Goal: Information Seeking & Learning: Learn about a topic

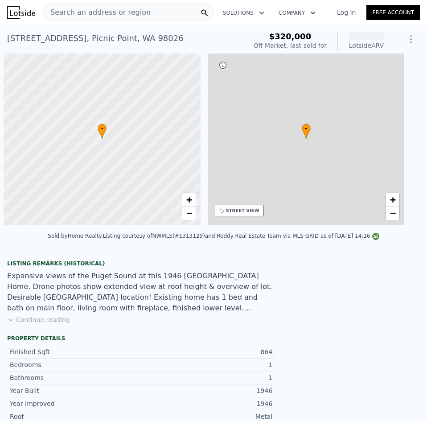
scroll to position [0, 4]
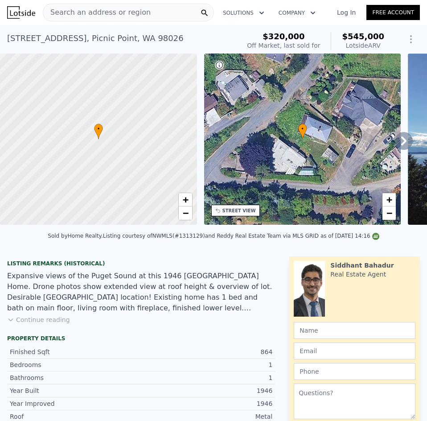
click at [402, 137] on icon at bounding box center [404, 141] width 18 height 18
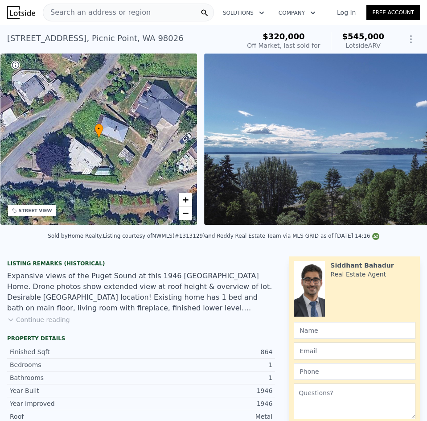
scroll to position [0, 208]
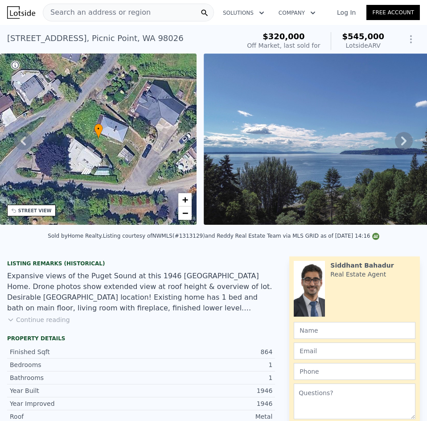
click at [396, 145] on icon at bounding box center [404, 141] width 18 height 18
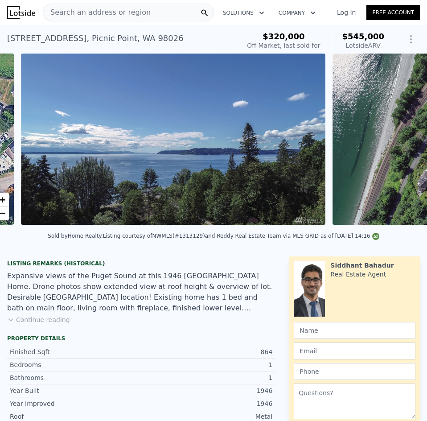
scroll to position [0, 408]
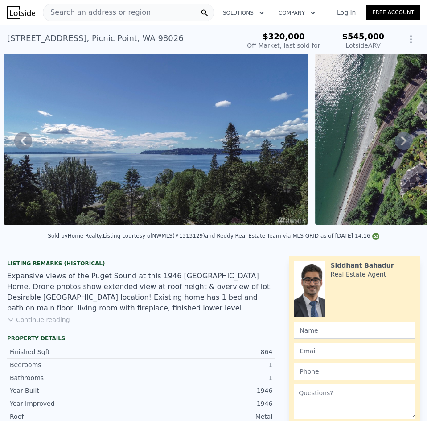
click at [22, 145] on icon at bounding box center [22, 140] width 5 height 9
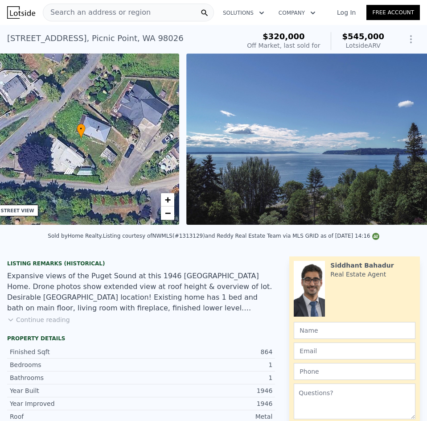
scroll to position [0, 208]
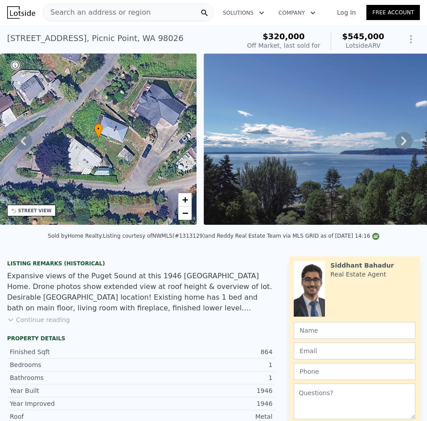
click at [401, 145] on icon at bounding box center [403, 140] width 5 height 9
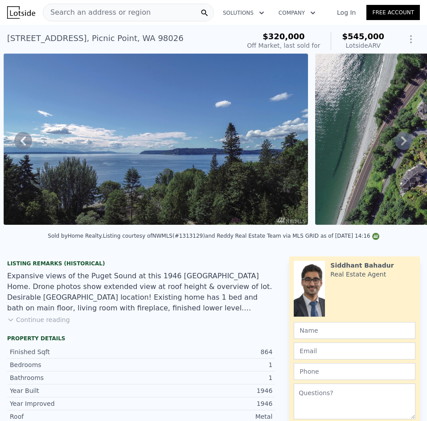
click at [401, 145] on icon at bounding box center [403, 140] width 5 height 9
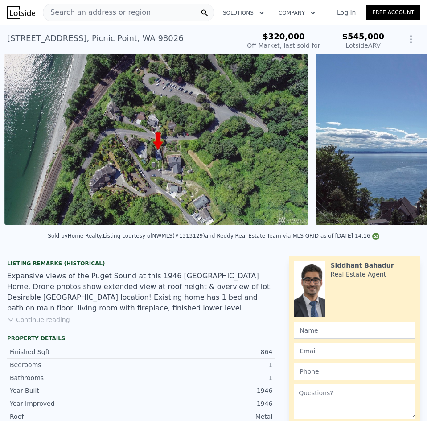
scroll to position [0, 719]
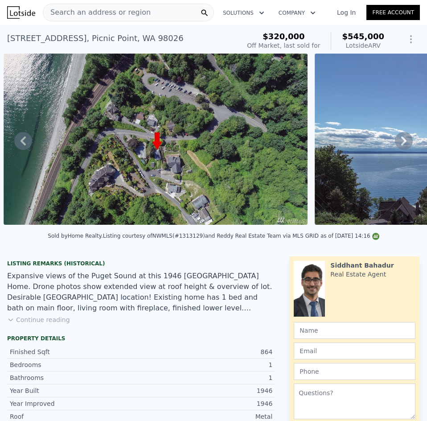
click at [401, 145] on icon at bounding box center [403, 140] width 5 height 9
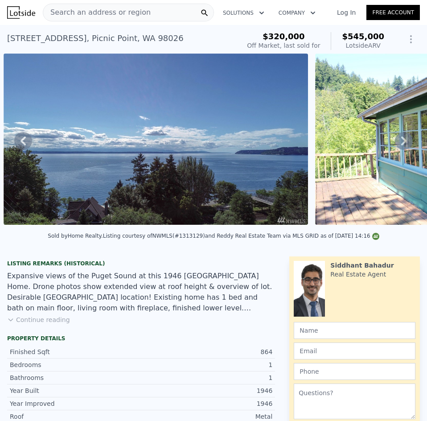
click at [401, 145] on icon at bounding box center [403, 140] width 5 height 9
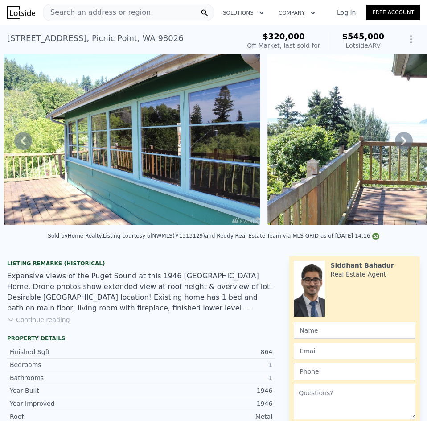
click at [401, 145] on icon at bounding box center [403, 140] width 5 height 9
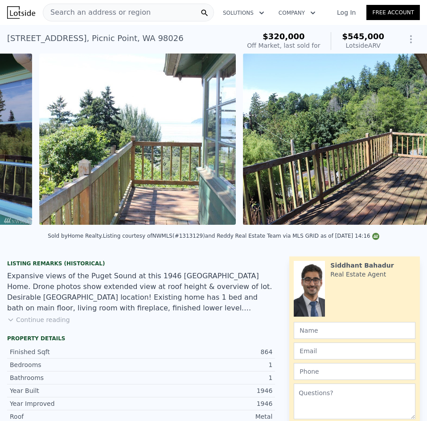
scroll to position [0, 1605]
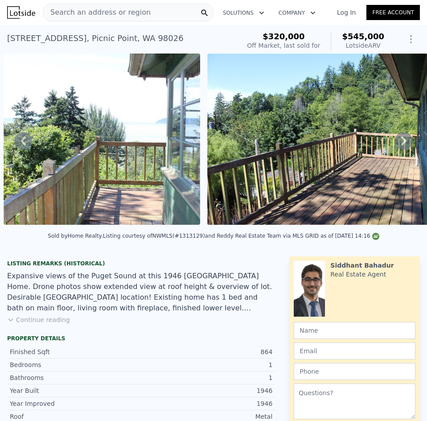
click at [397, 146] on div "• + − • + − STREET VIEW Loading... SATELLITE VIEW" at bounding box center [213, 140] width 427 height 174
click at [401, 145] on icon at bounding box center [403, 140] width 5 height 9
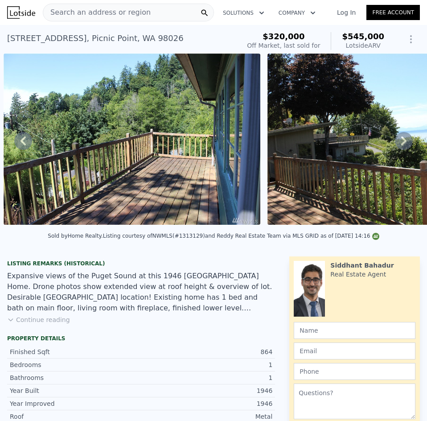
click at [401, 145] on icon at bounding box center [403, 140] width 5 height 9
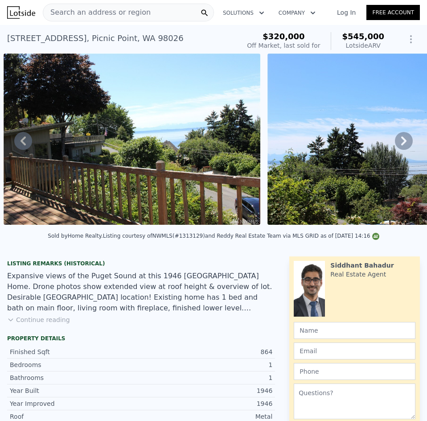
click at [401, 145] on icon at bounding box center [403, 140] width 5 height 9
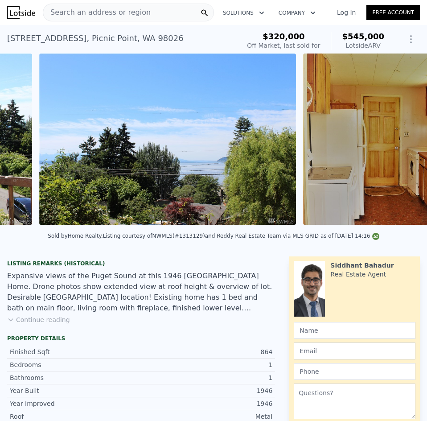
scroll to position [0, 2336]
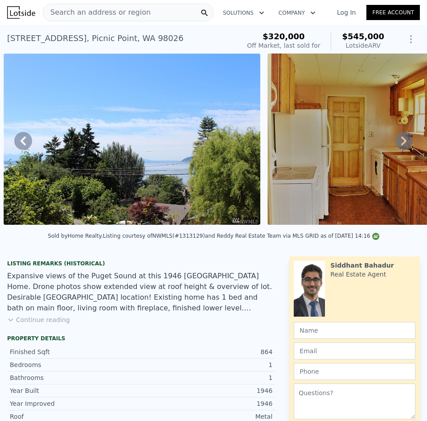
click at [401, 145] on icon at bounding box center [403, 140] width 5 height 9
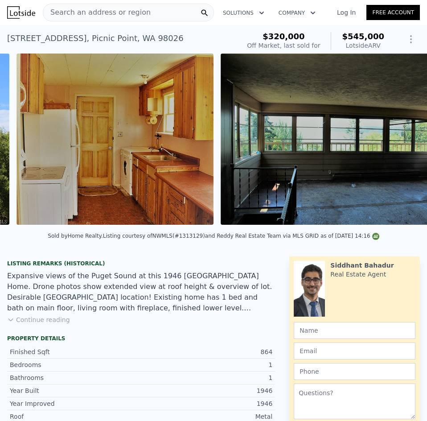
scroll to position [0, 2600]
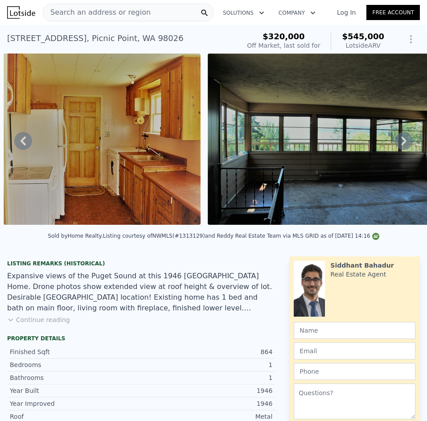
click at [401, 145] on icon at bounding box center [403, 140] width 5 height 9
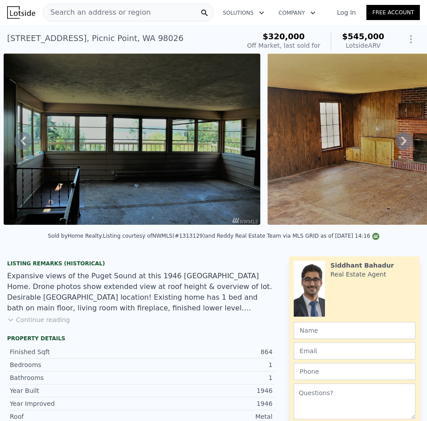
click at [401, 145] on icon at bounding box center [403, 140] width 5 height 9
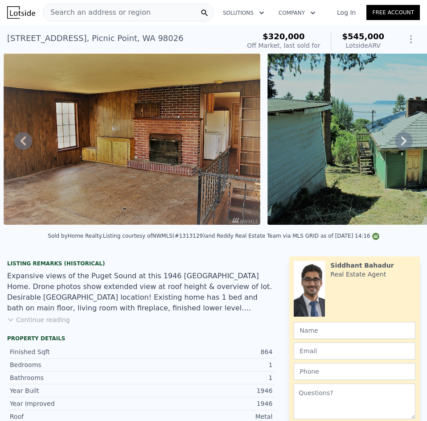
click at [401, 145] on icon at bounding box center [403, 140] width 5 height 9
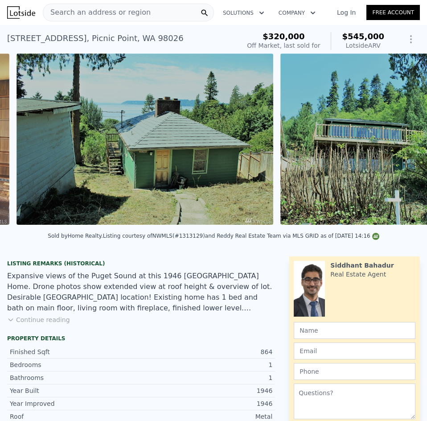
scroll to position [0, 3332]
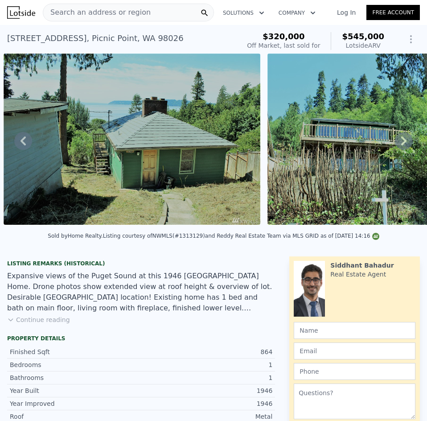
click at [401, 145] on icon at bounding box center [403, 140] width 5 height 9
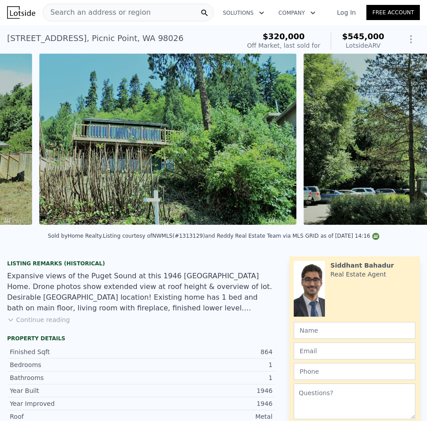
scroll to position [0, 3595]
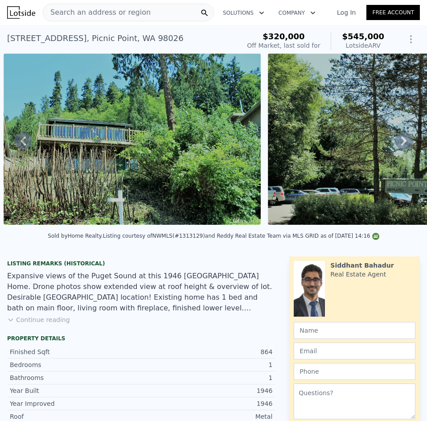
click at [401, 145] on icon at bounding box center [403, 140] width 5 height 9
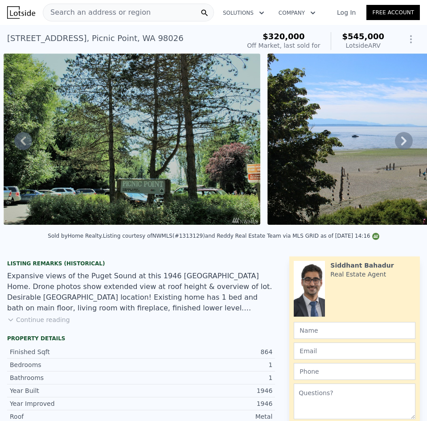
click at [401, 145] on icon at bounding box center [403, 140] width 5 height 9
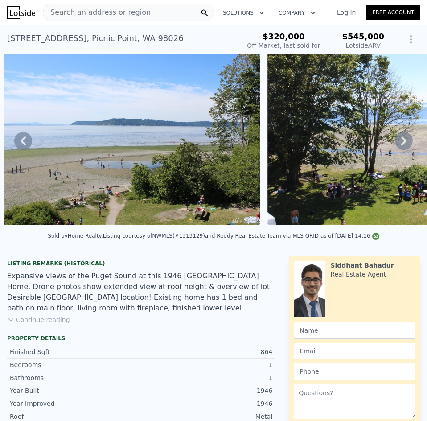
click at [397, 146] on div "• + − • + − STREET VIEW Loading... SATELLITE VIEW" at bounding box center [213, 140] width 427 height 174
click at [401, 145] on icon at bounding box center [403, 140] width 5 height 9
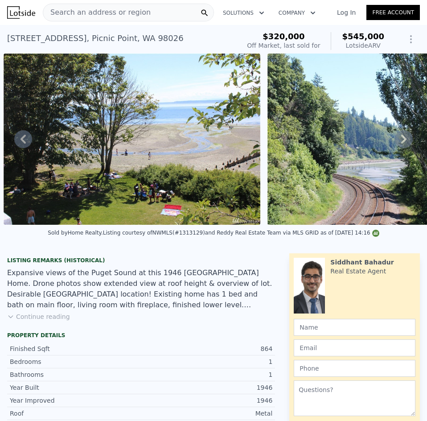
click at [397, 146] on icon at bounding box center [404, 139] width 18 height 18
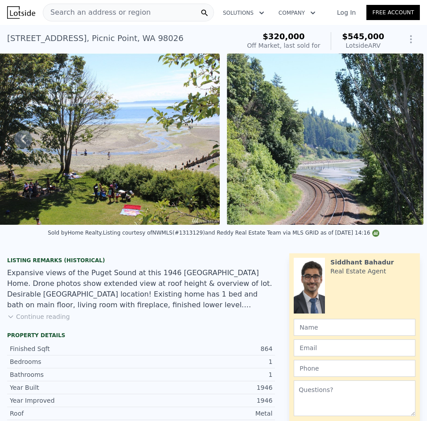
click at [19, 320] on button "Continue reading" at bounding box center [38, 316] width 63 height 9
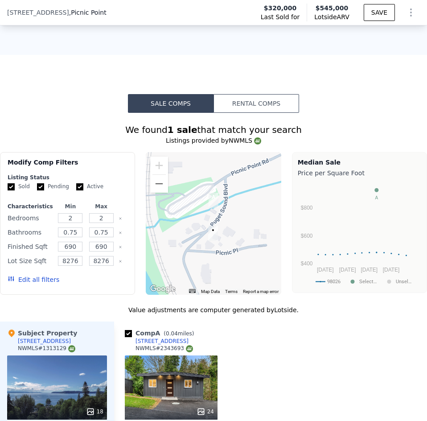
scroll to position [1203, 0]
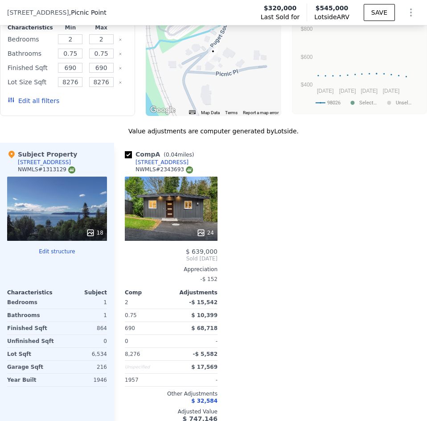
drag, startPoint x: 74, startPoint y: 146, endPoint x: 19, endPoint y: 147, distance: 54.8
click at [19, 150] on div "Subject Property [STREET_ADDRESS]" at bounding box center [57, 163] width 100 height 27
copy div "[STREET_ADDRESS]"
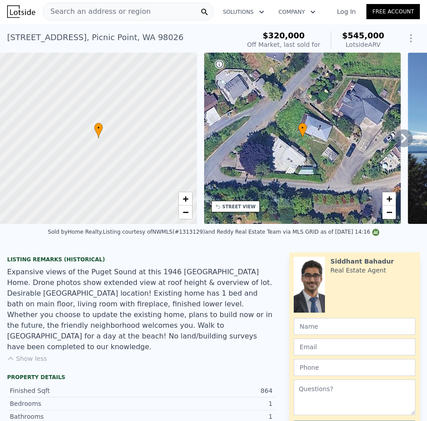
scroll to position [0, 0]
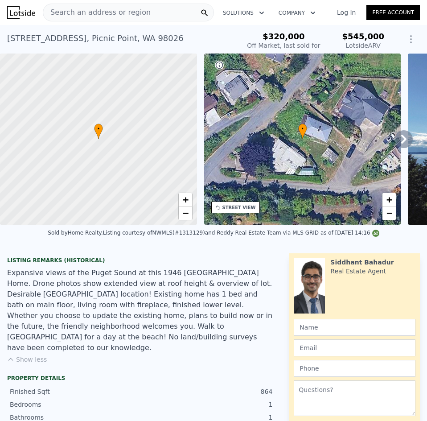
click at [395, 140] on icon at bounding box center [404, 139] width 18 height 18
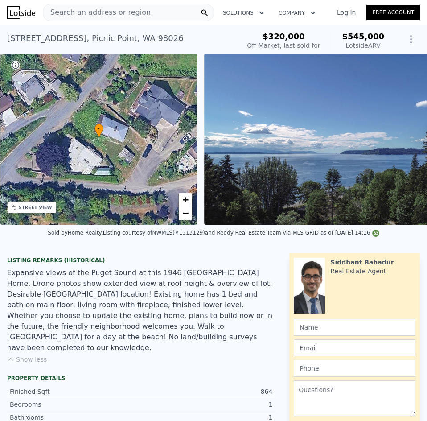
scroll to position [0, 208]
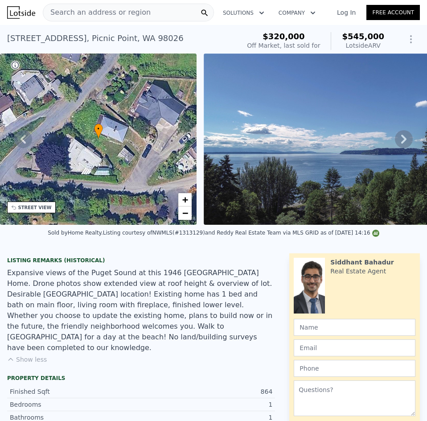
click at [401, 143] on icon at bounding box center [403, 139] width 5 height 9
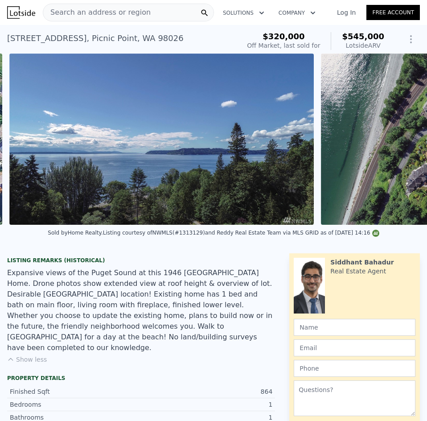
scroll to position [0, 408]
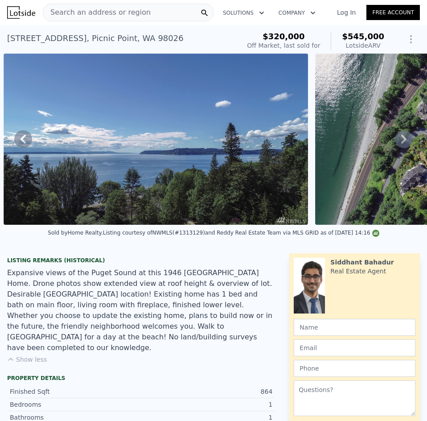
click at [401, 143] on icon at bounding box center [403, 139] width 5 height 9
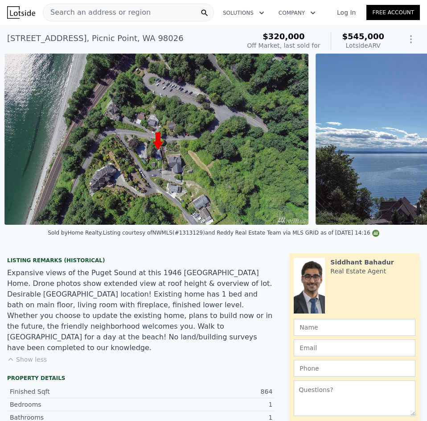
scroll to position [0, 719]
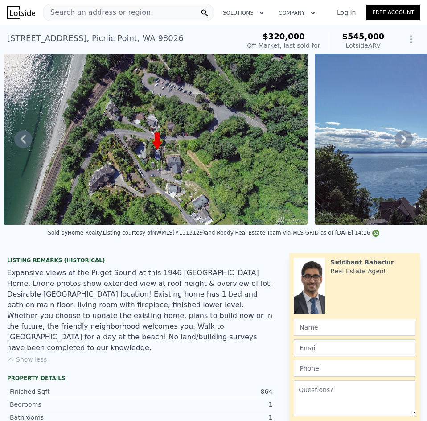
click at [401, 143] on icon at bounding box center [403, 139] width 5 height 9
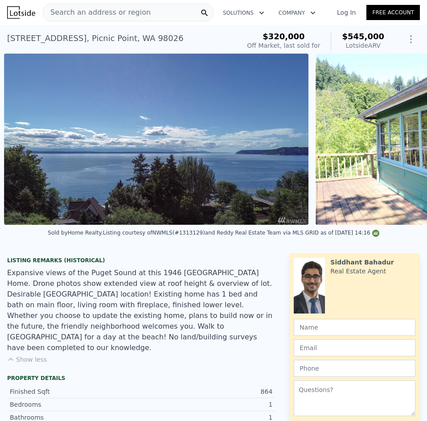
scroll to position [0, 1030]
click at [401, 143] on icon at bounding box center [403, 139] width 5 height 9
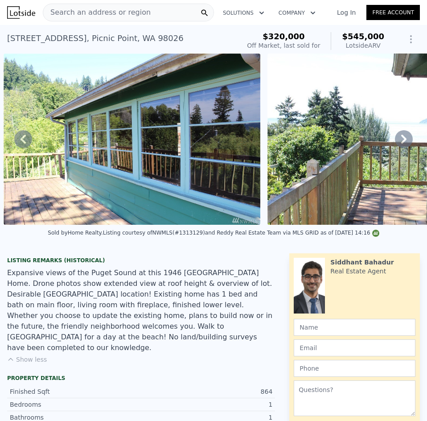
click at [401, 143] on icon at bounding box center [403, 139] width 5 height 9
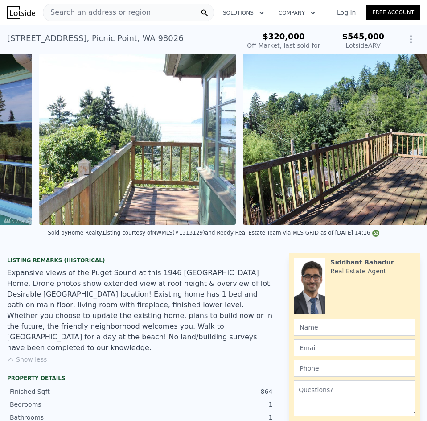
scroll to position [0, 1605]
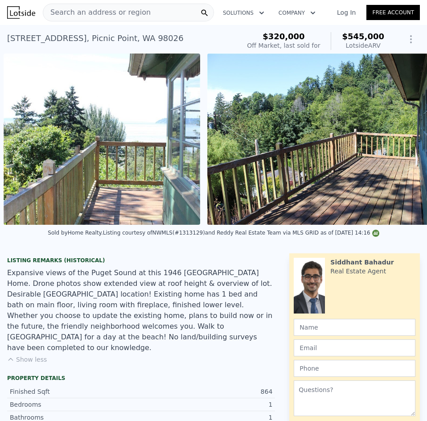
click at [396, 144] on img at bounding box center [335, 138] width 257 height 171
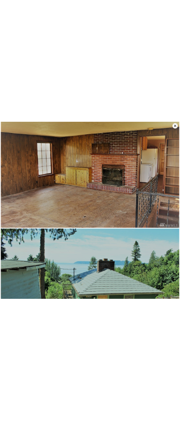
scroll to position [3077, 0]
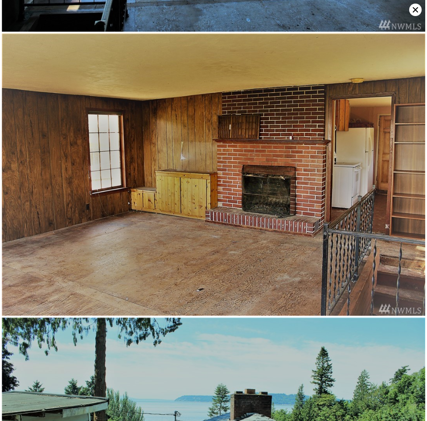
drag, startPoint x: 222, startPoint y: 257, endPoint x: 169, endPoint y: 323, distance: 85.0
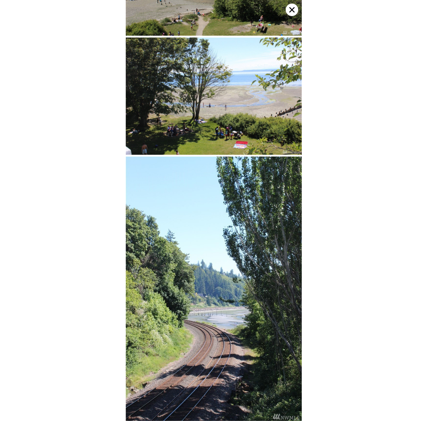
scroll to position [1376, 0]
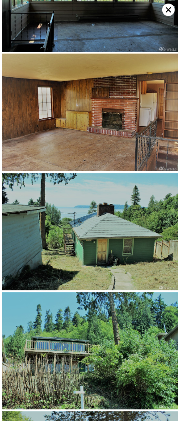
click at [164, 12] on icon at bounding box center [168, 10] width 12 height 12
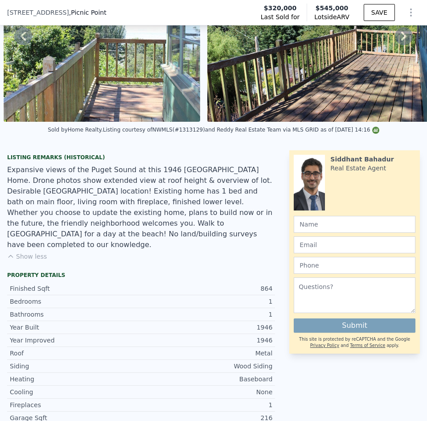
scroll to position [3, 0]
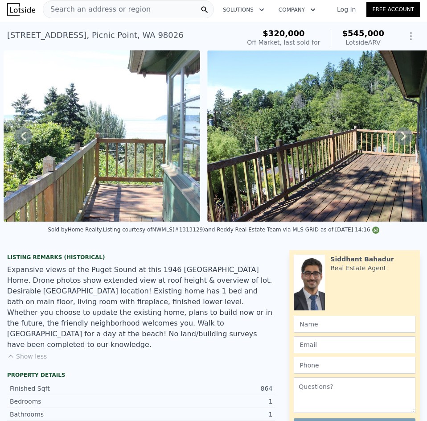
click at [399, 132] on icon at bounding box center [404, 136] width 18 height 18
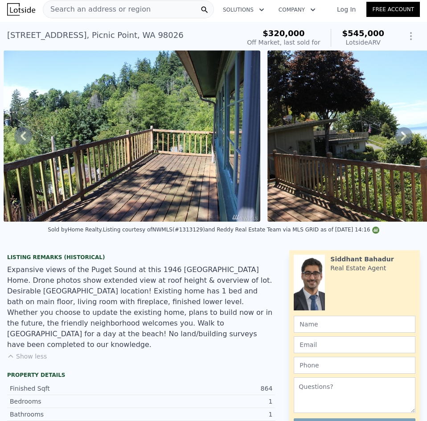
click at [396, 140] on icon at bounding box center [404, 136] width 18 height 18
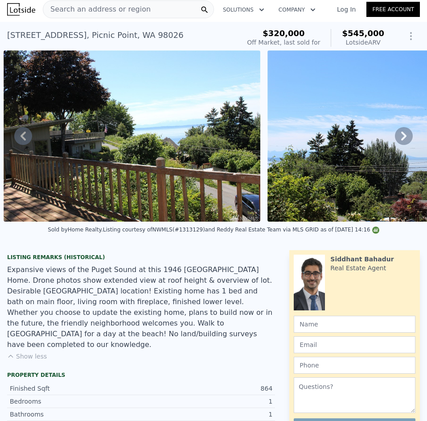
click at [397, 144] on icon at bounding box center [404, 136] width 18 height 18
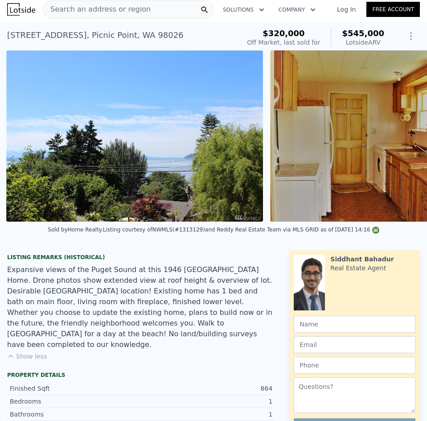
scroll to position [0, 2336]
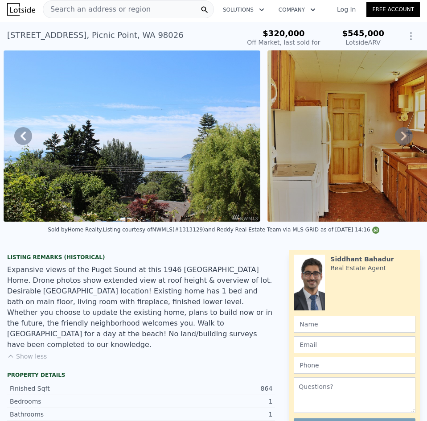
click at [152, 6] on div "Search an address or region" at bounding box center [128, 9] width 171 height 18
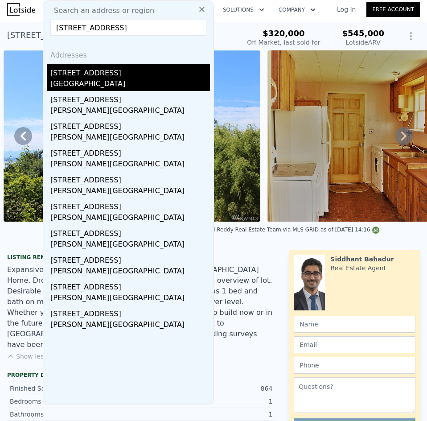
type input "[STREET_ADDRESS]"
click at [118, 84] on div "[GEOGRAPHIC_DATA]" at bounding box center [129, 84] width 159 height 12
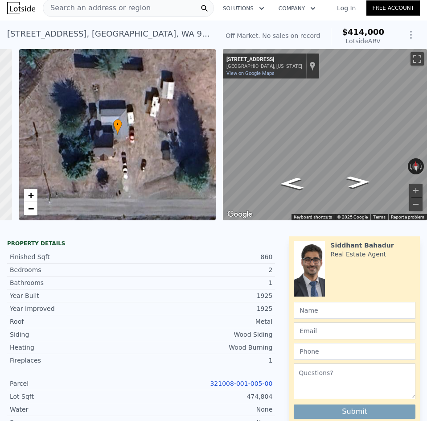
scroll to position [3, 0]
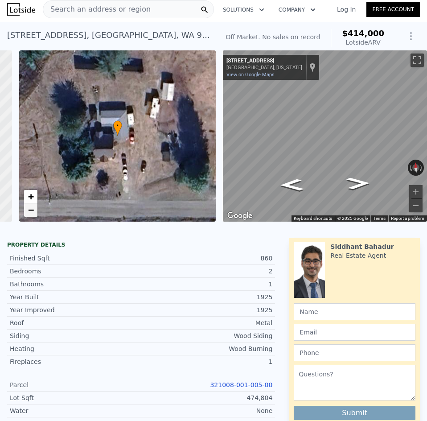
click at [28, 212] on span "−" at bounding box center [31, 209] width 6 height 11
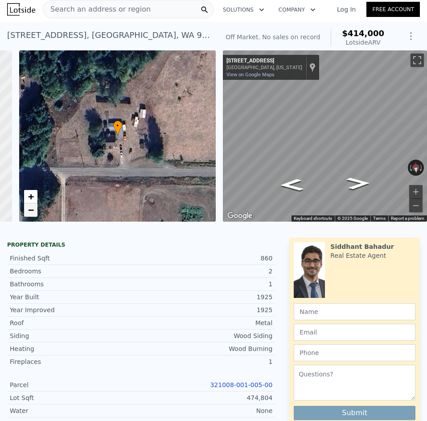
click at [28, 212] on span "−" at bounding box center [31, 209] width 6 height 11
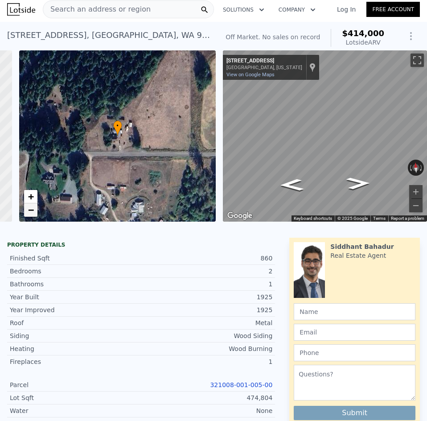
click at [28, 212] on span "−" at bounding box center [31, 209] width 6 height 11
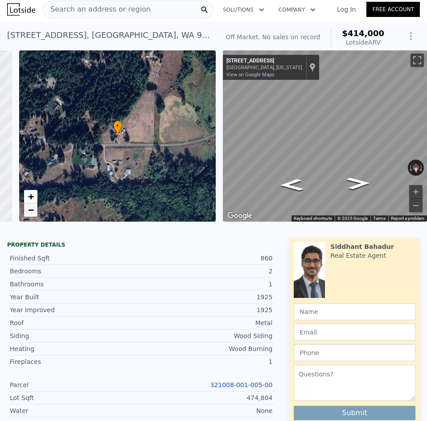
click at [28, 212] on span "−" at bounding box center [31, 209] width 6 height 11
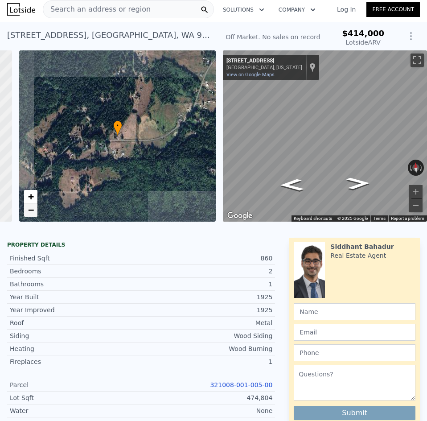
click at [28, 212] on span "−" at bounding box center [31, 209] width 6 height 11
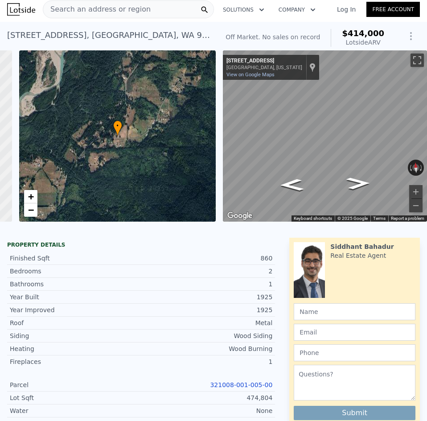
click at [114, 13] on span "Search an address or region" at bounding box center [96, 9] width 107 height 11
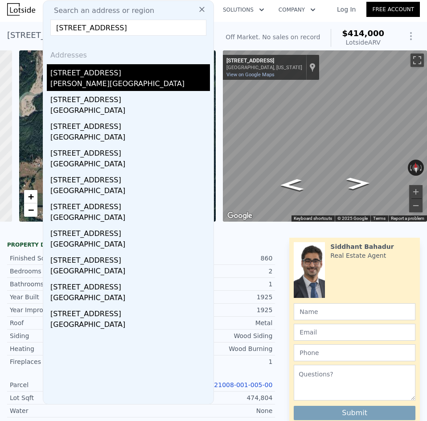
type input "[STREET_ADDRESS]"
click at [112, 78] on div "[PERSON_NAME][GEOGRAPHIC_DATA]" at bounding box center [129, 84] width 159 height 12
type input "2"
type input "0.75"
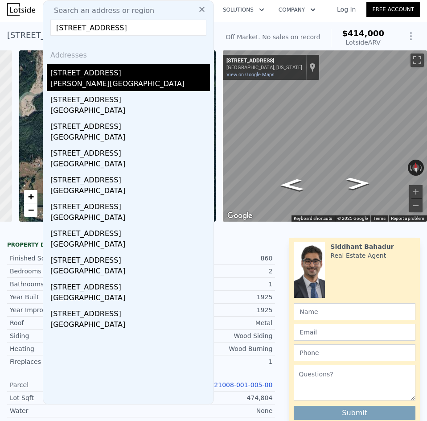
type input "0.75"
type input "690"
type input "8276"
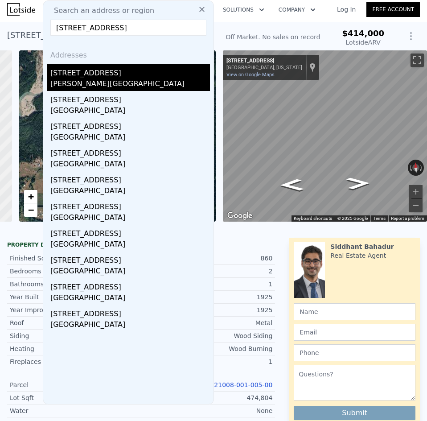
type input "$ 545,000"
type input "$ 160,927"
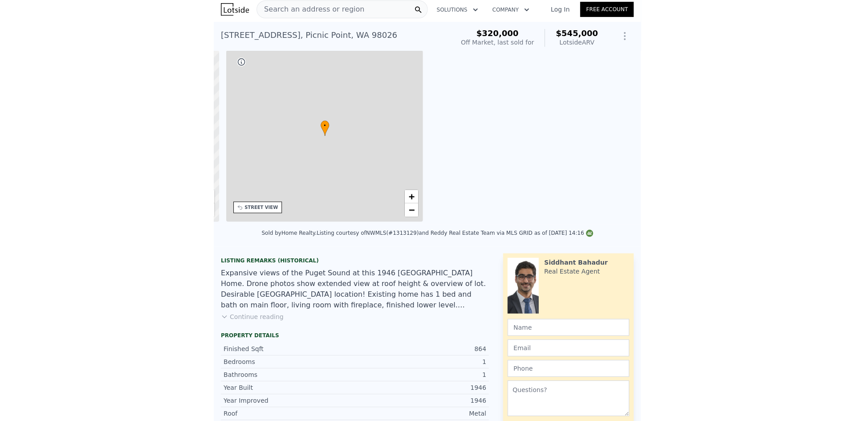
scroll to position [0, 208]
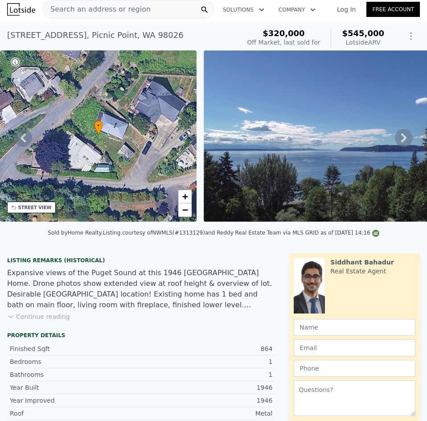
click at [150, 14] on div "Search an address or region" at bounding box center [128, 9] width 171 height 18
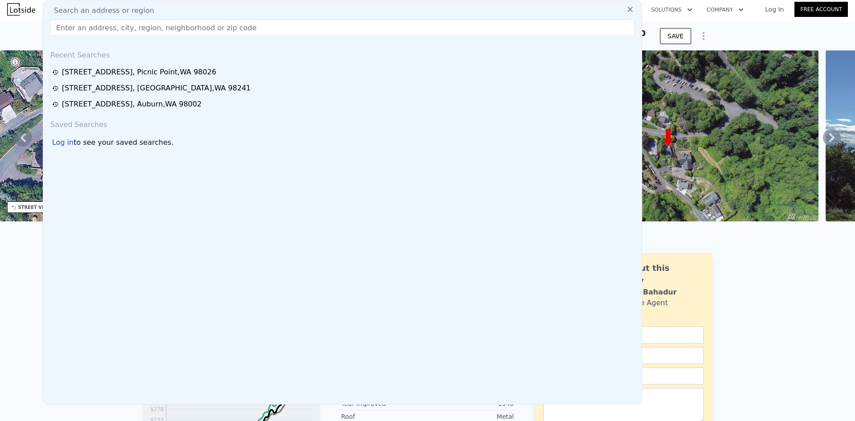
click at [73, 32] on input "text" at bounding box center [342, 28] width 585 height 16
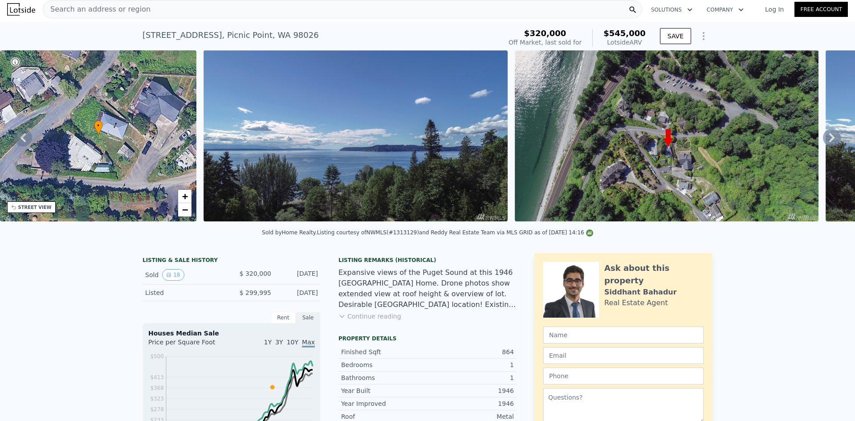
click at [37, 27] on div "[STREET_ADDRESS] Sold [DATE] for $320k (~ARV $545k ) $320,000 Off Market, last …" at bounding box center [427, 36] width 855 height 29
click at [362, 14] on div "Search an address or region" at bounding box center [343, 9] width 600 height 18
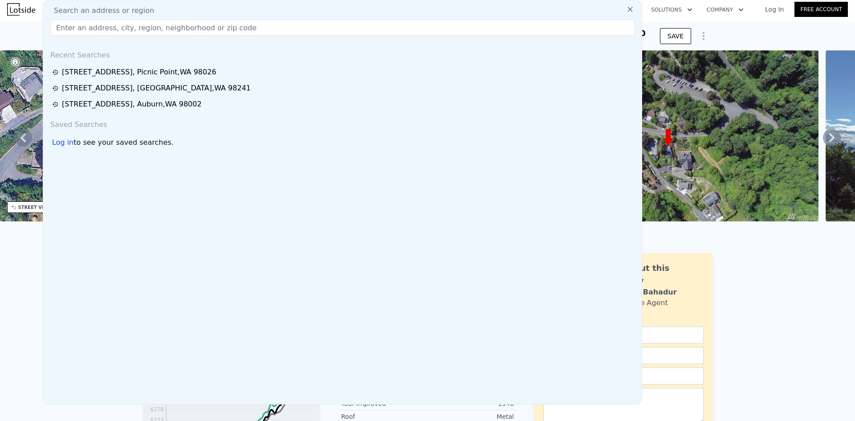
click at [184, 28] on input "text" at bounding box center [342, 28] width 585 height 16
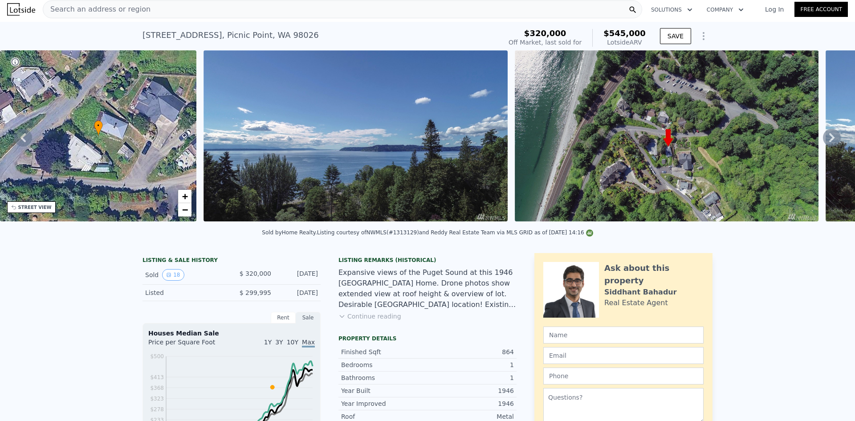
click at [9, 37] on div "[STREET_ADDRESS] Sold [DATE] for $320k (~ARV $545k ) $320,000 Off Market, last …" at bounding box center [427, 36] width 855 height 29
drag, startPoint x: 196, startPoint y: 33, endPoint x: 338, endPoint y: 37, distance: 141.7
click at [338, 37] on div "[STREET_ADDRESS] Sold [DATE] for $320k (~ARV $545k )" at bounding box center [321, 37] width 356 height 25
drag, startPoint x: 327, startPoint y: 38, endPoint x: 143, endPoint y: 39, distance: 183.6
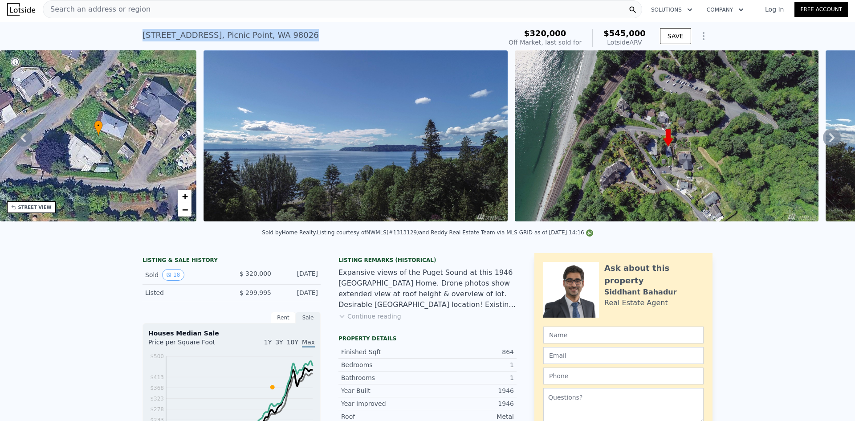
click at [143, 41] on div "[STREET_ADDRESS] Sold [DATE] for $320k (~ARV $545k )" at bounding box center [321, 37] width 356 height 25
click at [143, 39] on div "[STREET_ADDRESS]" at bounding box center [231, 35] width 176 height 12
drag, startPoint x: 146, startPoint y: 34, endPoint x: 327, endPoint y: 33, distance: 181.3
click at [327, 33] on div "[STREET_ADDRESS] Sold [DATE] for $320k (~ARV $545k )" at bounding box center [321, 37] width 356 height 25
click at [317, 36] on div "[STREET_ADDRESS] Sold [DATE] for $320k (~ARV $545k )" at bounding box center [321, 37] width 356 height 25
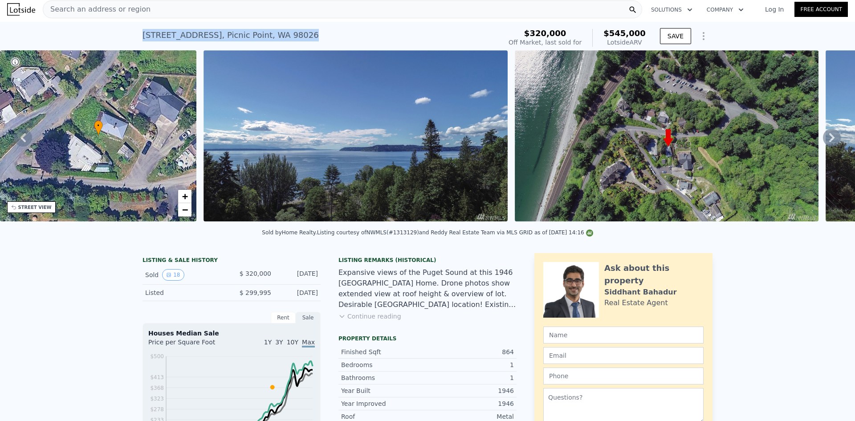
drag, startPoint x: 317, startPoint y: 36, endPoint x: 126, endPoint y: 41, distance: 191.2
click at [126, 41] on div "[STREET_ADDRESS] Sold [DATE] for $320k (~ARV $545k ) $320,000 Off Market, last …" at bounding box center [427, 36] width 855 height 29
drag, startPoint x: 132, startPoint y: 41, endPoint x: 140, endPoint y: 41, distance: 8.0
click at [133, 41] on div "[STREET_ADDRESS] Sold [DATE] for $320k (~ARV $545k ) $320,000 Off Market, last …" at bounding box center [427, 36] width 855 height 29
drag, startPoint x: 139, startPoint y: 38, endPoint x: 146, endPoint y: 28, distance: 12.2
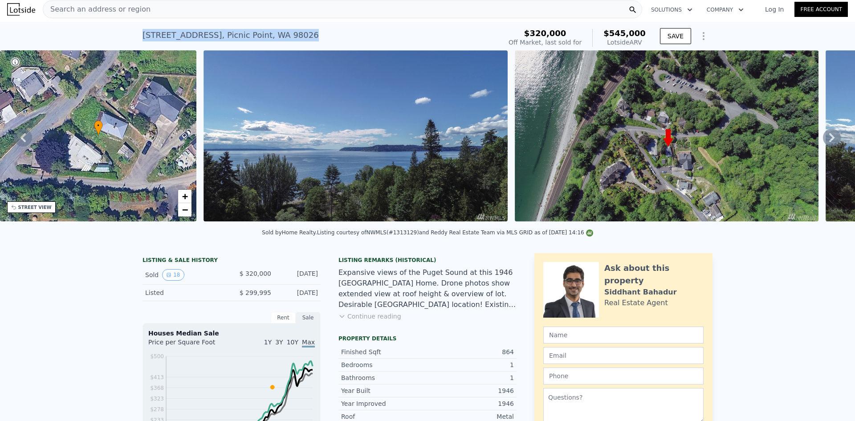
click at [143, 38] on div "[STREET_ADDRESS]" at bounding box center [231, 35] width 176 height 12
click at [146, 28] on div "[STREET_ADDRESS] Sold [DATE] for $320k (~ARV $545k )" at bounding box center [321, 37] width 356 height 25
click at [426, 145] on icon at bounding box center [832, 138] width 18 height 18
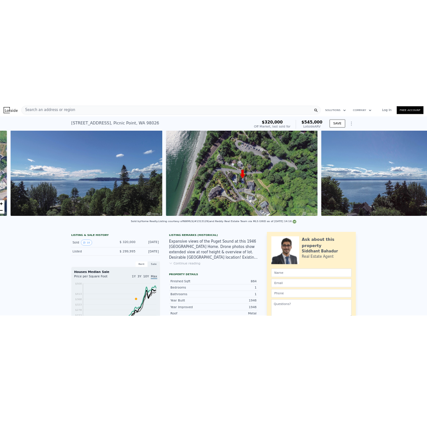
scroll to position [0, 408]
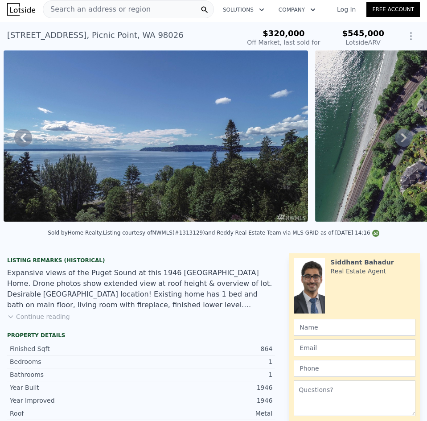
click at [153, 4] on div "Search an address or region" at bounding box center [128, 9] width 171 height 18
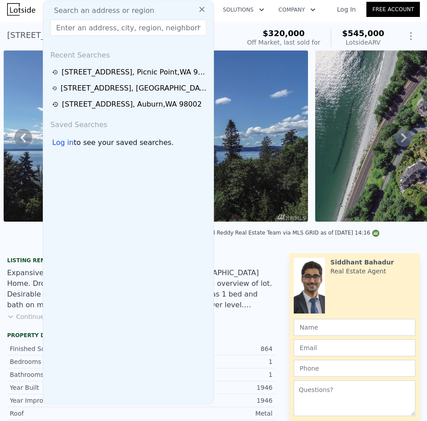
click at [133, 31] on input "text" at bounding box center [128, 28] width 156 height 16
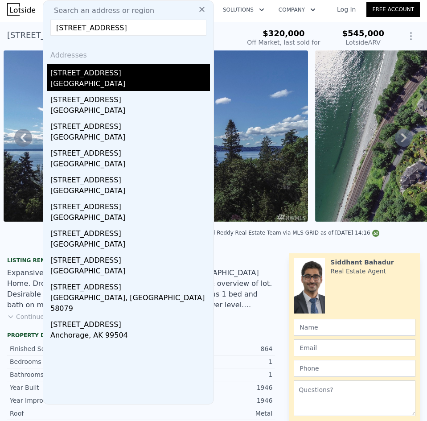
type input "[STREET_ADDRESS]"
click at [151, 80] on div "[GEOGRAPHIC_DATA]" at bounding box center [129, 84] width 159 height 12
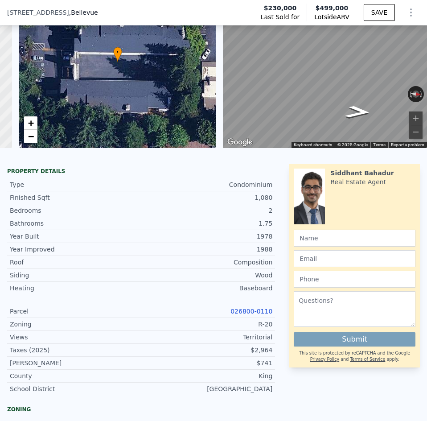
scroll to position [3, 0]
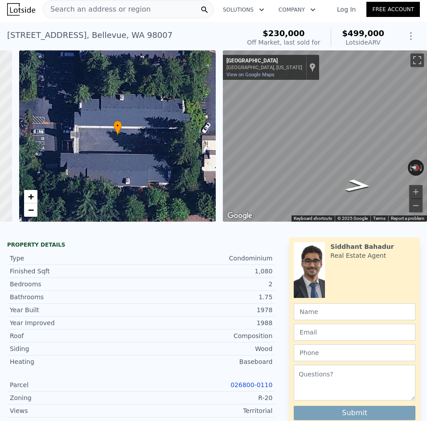
click at [84, 11] on span "Search an address or region" at bounding box center [96, 9] width 107 height 11
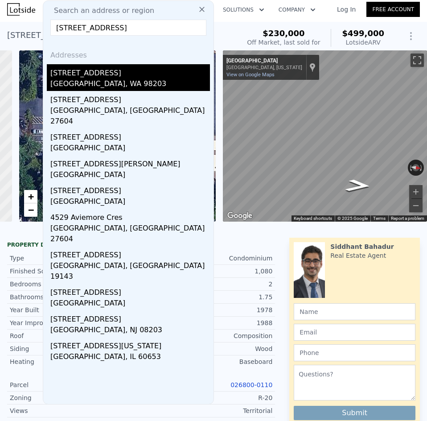
type input "[STREET_ADDRESS]"
click at [133, 82] on div "[GEOGRAPHIC_DATA], WA 98203" at bounding box center [129, 84] width 159 height 12
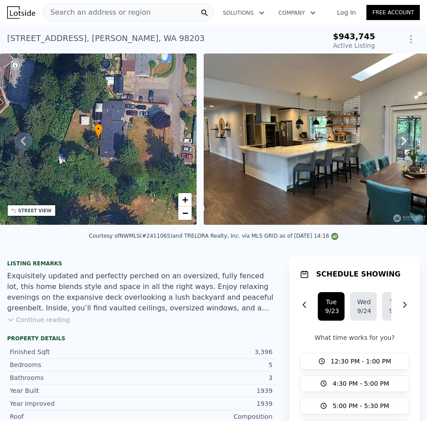
click at [68, 18] on div "Search an address or region" at bounding box center [96, 12] width 107 height 17
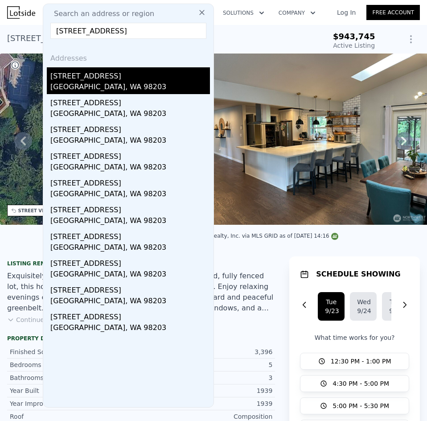
type input "[STREET_ADDRESS]"
click at [147, 82] on div "[GEOGRAPHIC_DATA], WA 98203" at bounding box center [129, 88] width 159 height 12
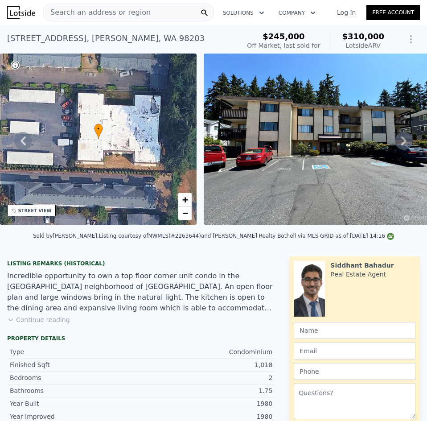
click at [395, 142] on icon at bounding box center [404, 141] width 18 height 18
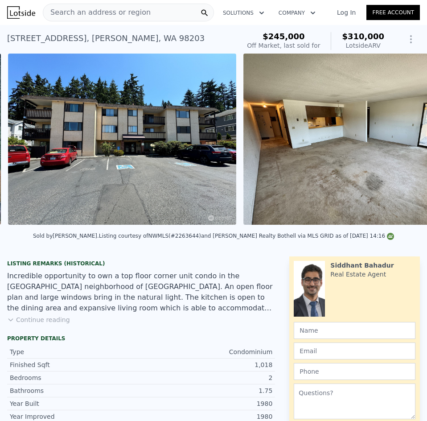
scroll to position [0, 408]
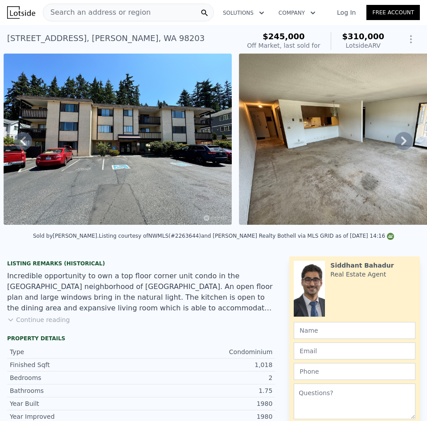
click at [395, 142] on icon at bounding box center [404, 141] width 18 height 18
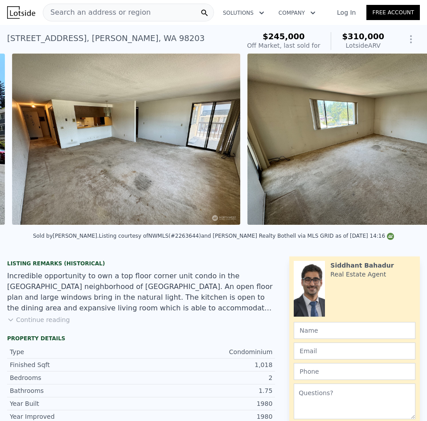
scroll to position [0, 643]
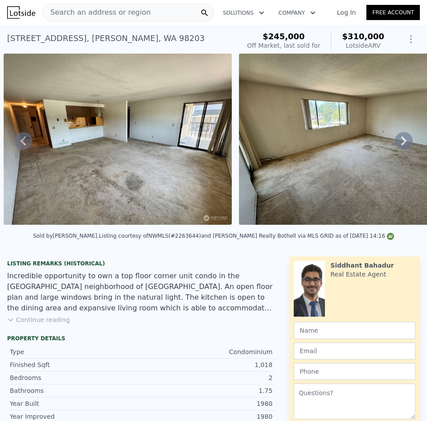
click at [395, 142] on icon at bounding box center [404, 141] width 18 height 18
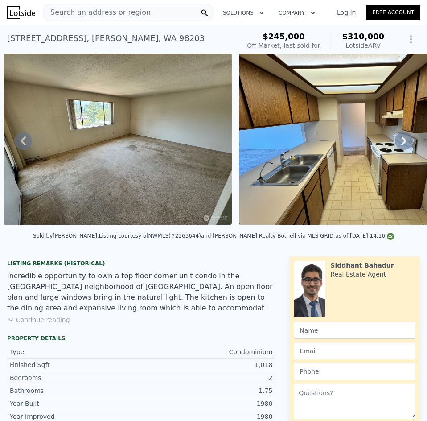
click at [395, 142] on icon at bounding box center [404, 141] width 18 height 18
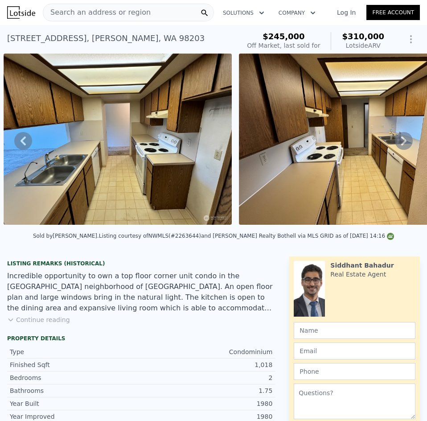
click at [395, 142] on icon at bounding box center [404, 141] width 18 height 18
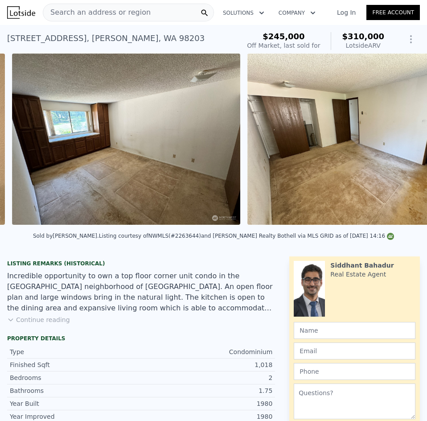
scroll to position [0, 1584]
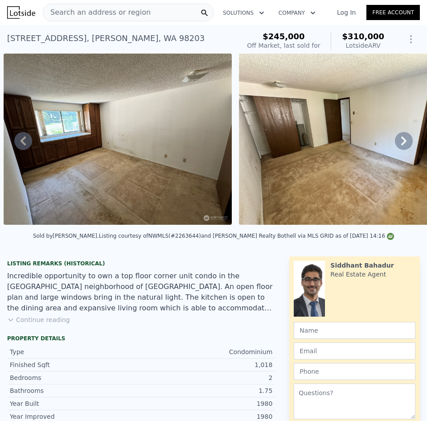
click at [155, 9] on div "Search an address or region" at bounding box center [128, 13] width 171 height 18
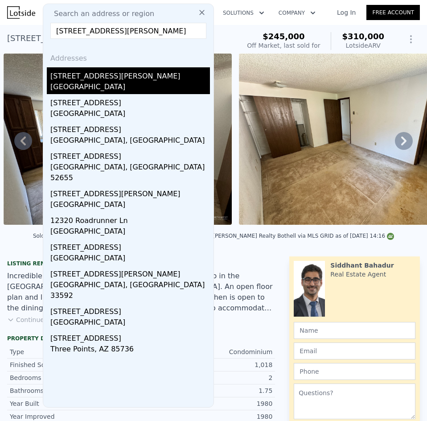
type input "[STREET_ADDRESS][PERSON_NAME]"
click at [113, 81] on div "[STREET_ADDRESS][PERSON_NAME]" at bounding box center [129, 74] width 159 height 14
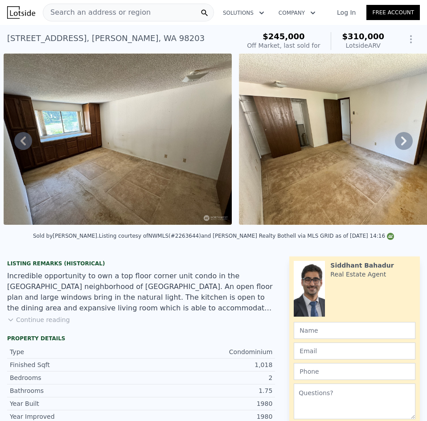
scroll to position [0, 195]
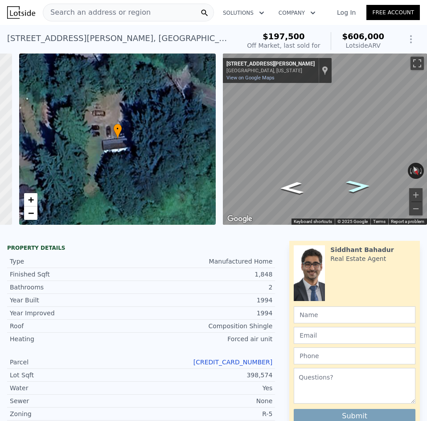
click at [351, 188] on icon "Go Northwest, Chappel Rd" at bounding box center [357, 186] width 45 height 18
click at [351, 188] on icon "Go West, Chappel Rd" at bounding box center [357, 186] width 45 height 18
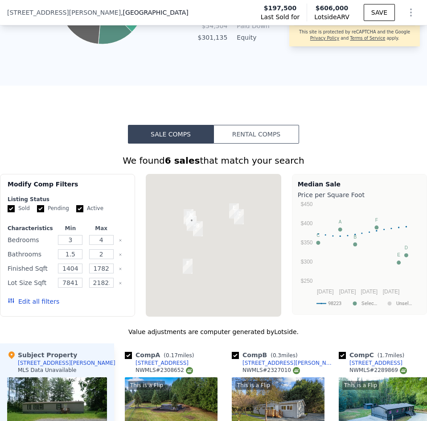
scroll to position [932, 0]
